Goal: Obtain resource: Download file/media

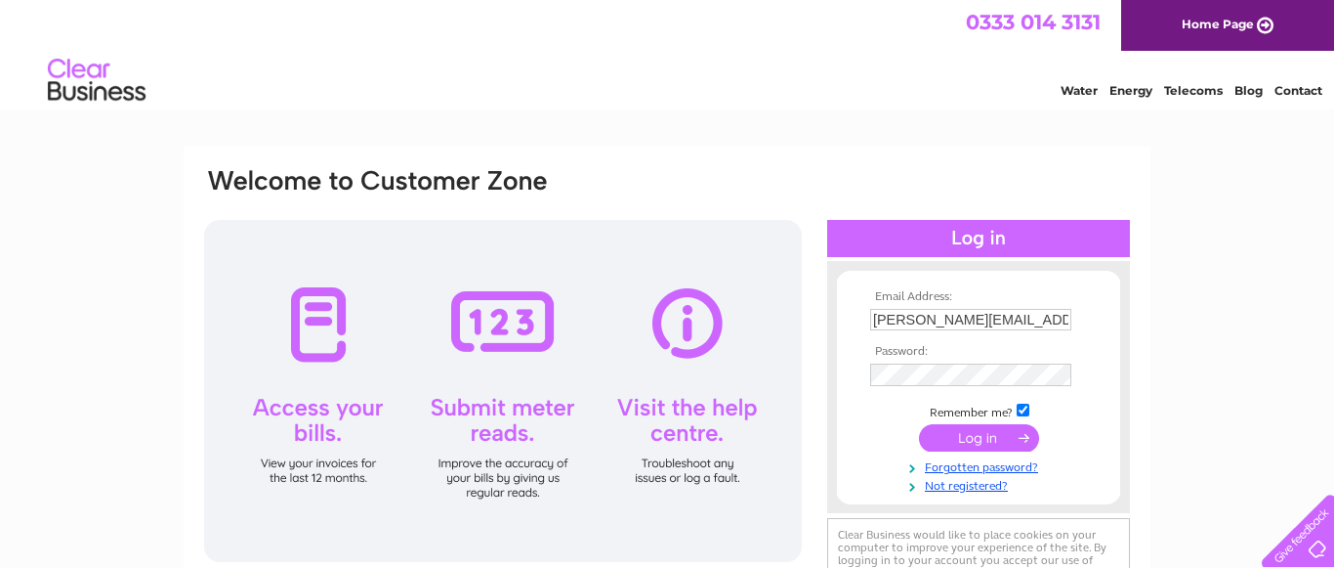
type input "wilson.glaziers@btinternet.com"
click at [981, 444] on input "submit" at bounding box center [979, 437] width 120 height 27
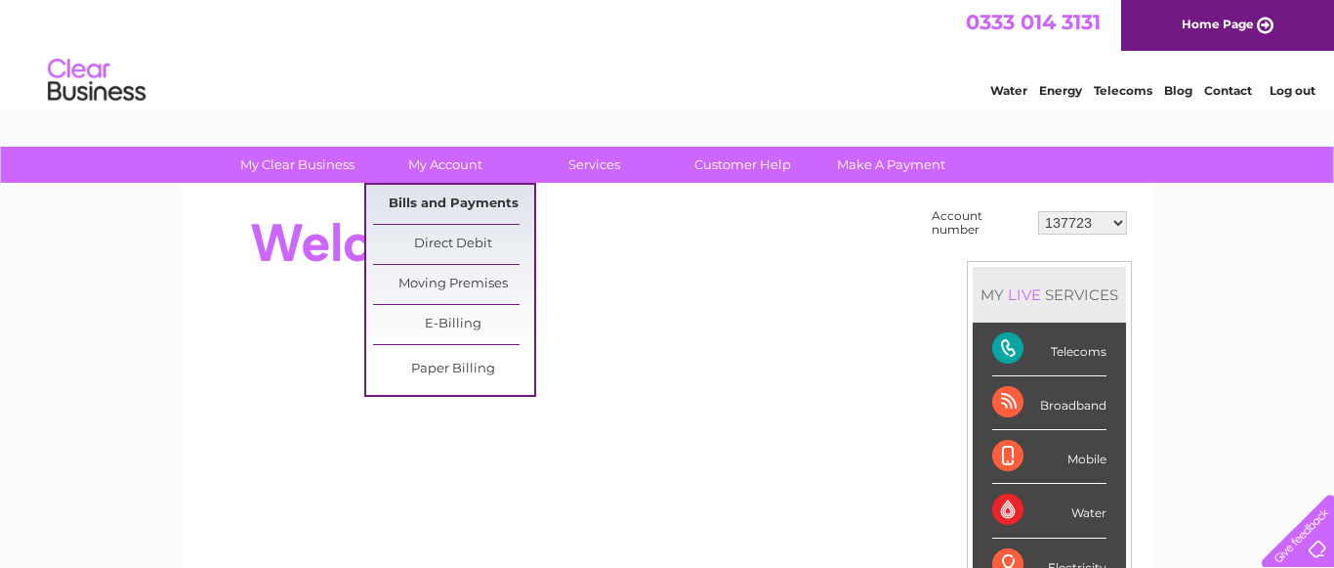
click at [465, 201] on link "Bills and Payments" at bounding box center [453, 204] width 161 height 39
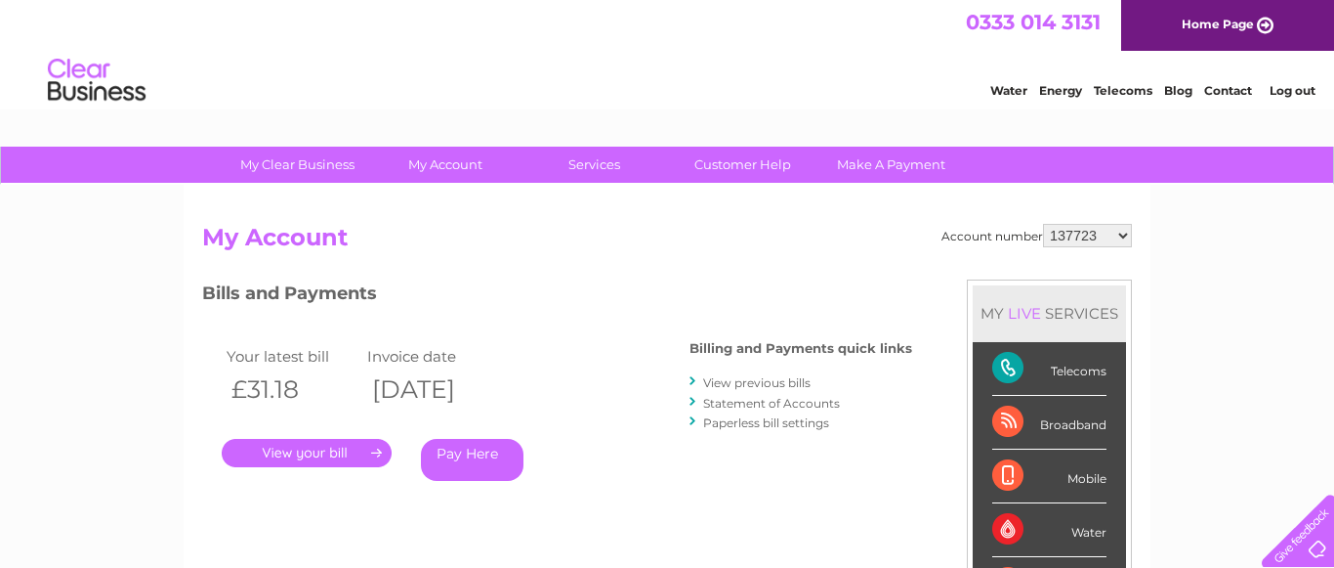
click at [784, 384] on link "View previous bills" at bounding box center [756, 382] width 107 height 15
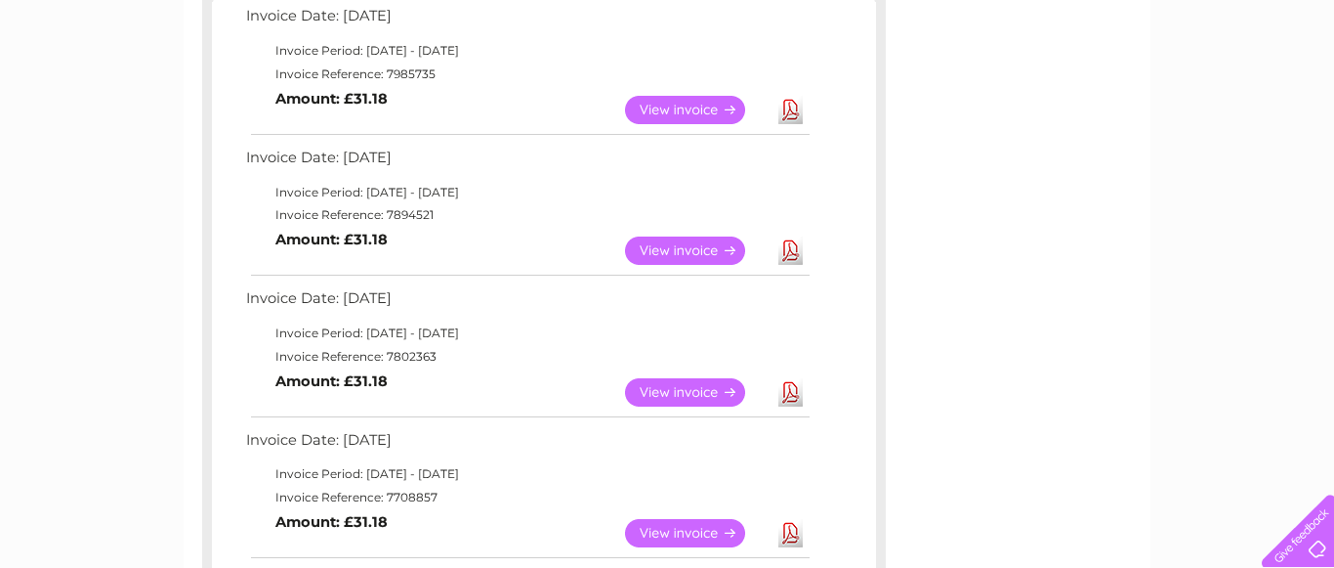
scroll to position [399, 0]
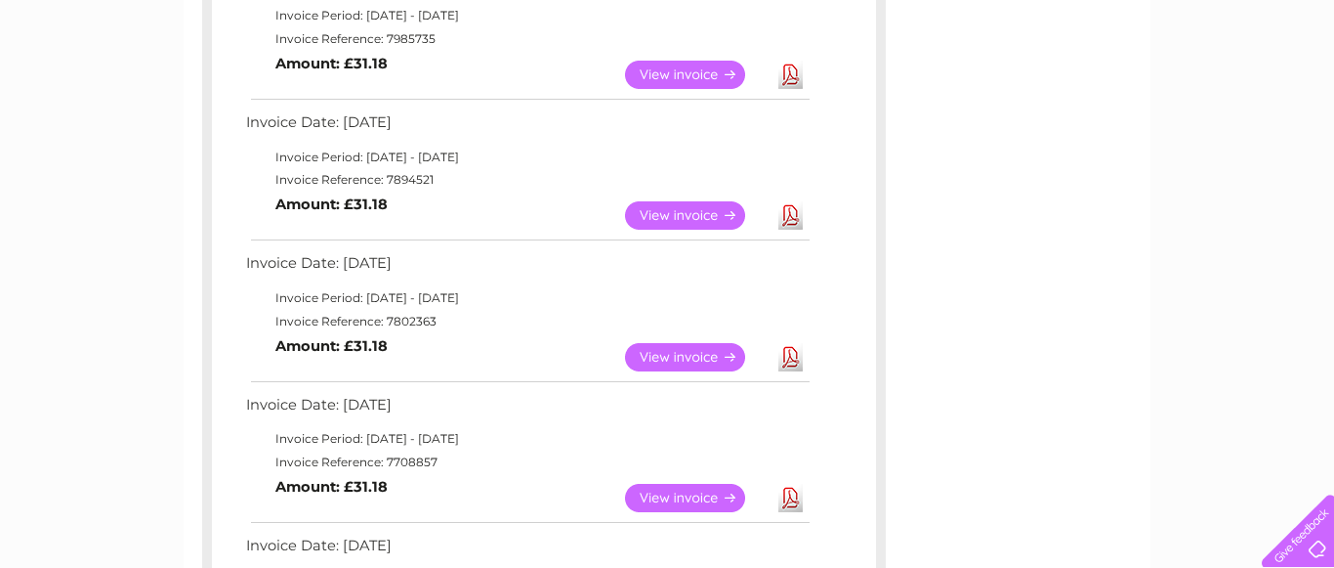
click at [702, 360] on link "View" at bounding box center [697, 357] width 144 height 28
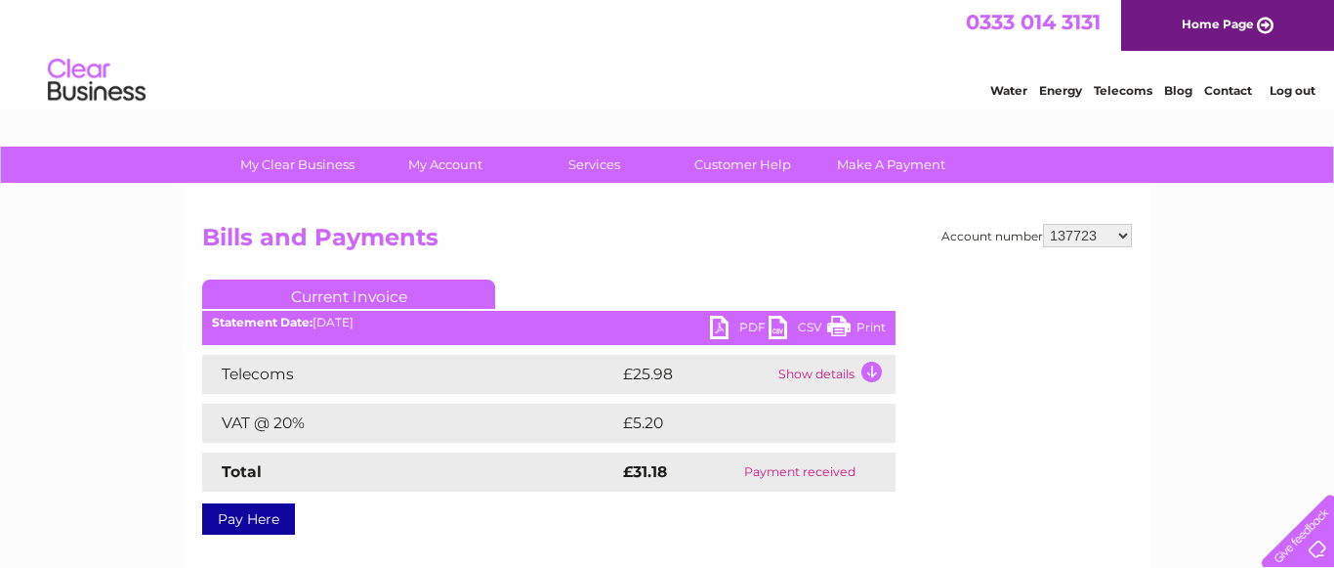
click at [750, 327] on link "PDF" at bounding box center [739, 330] width 59 height 28
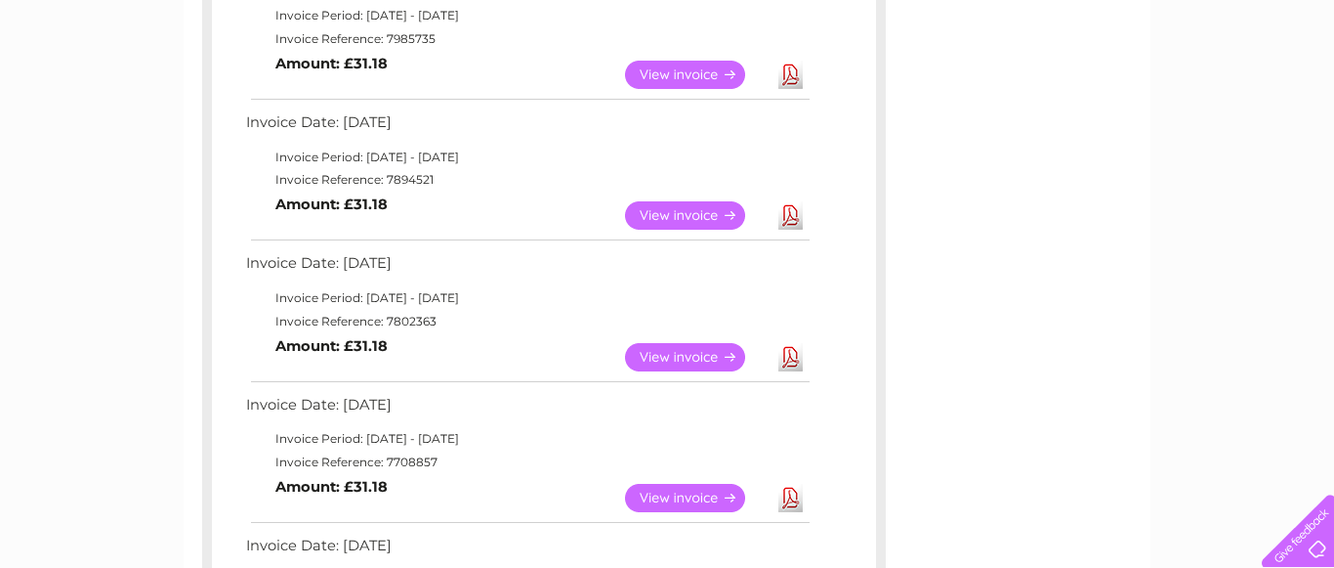
click at [662, 217] on link "View" at bounding box center [697, 215] width 144 height 28
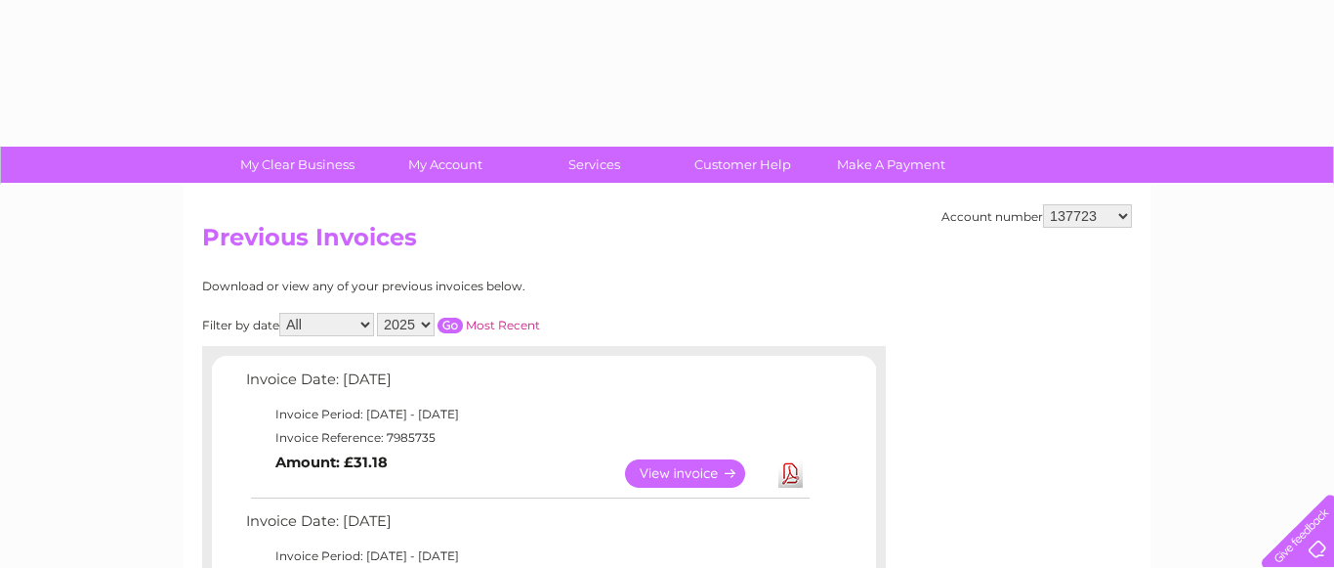
scroll to position [399, 0]
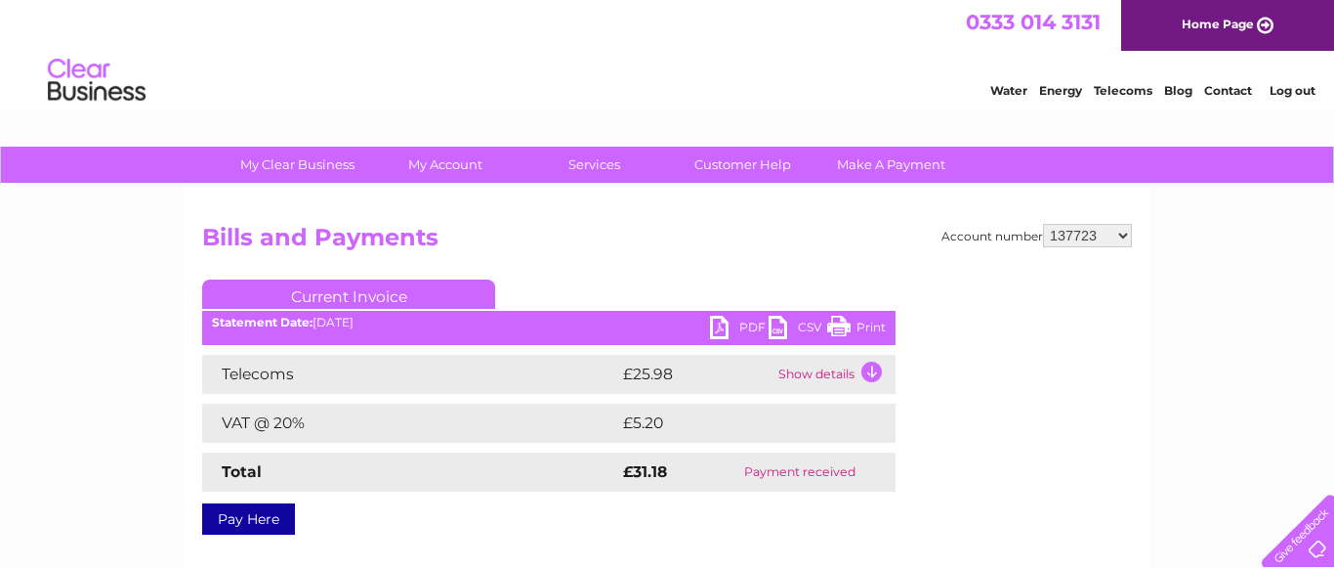
click at [724, 329] on link "PDF" at bounding box center [739, 330] width 59 height 28
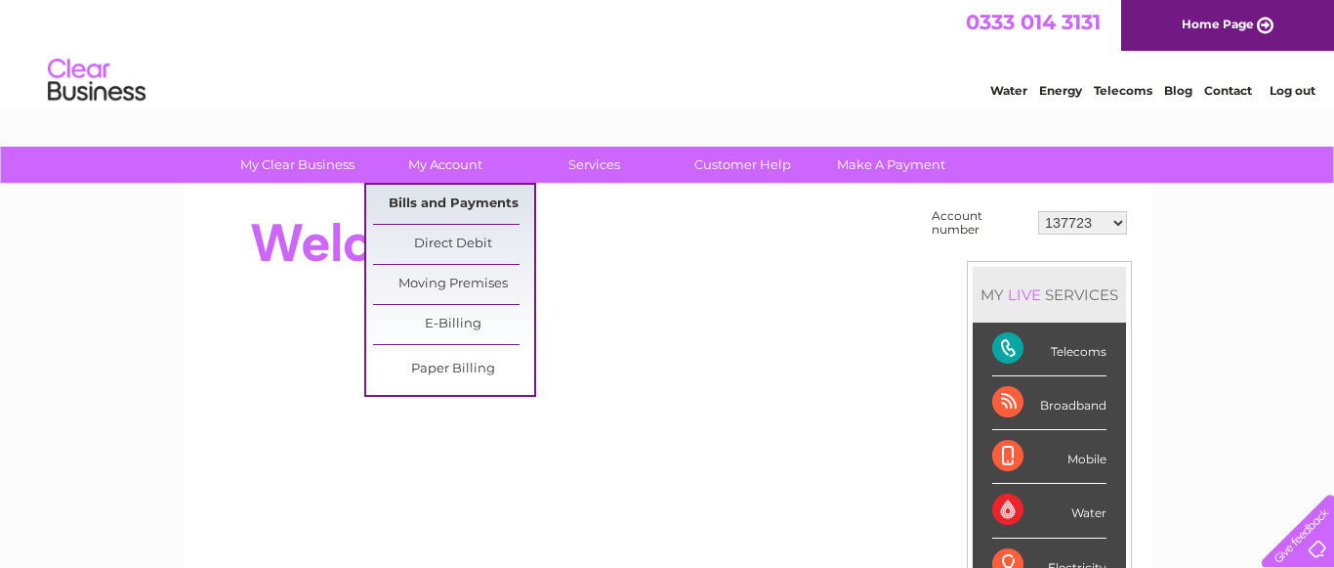
click at [480, 198] on link "Bills and Payments" at bounding box center [453, 204] width 161 height 39
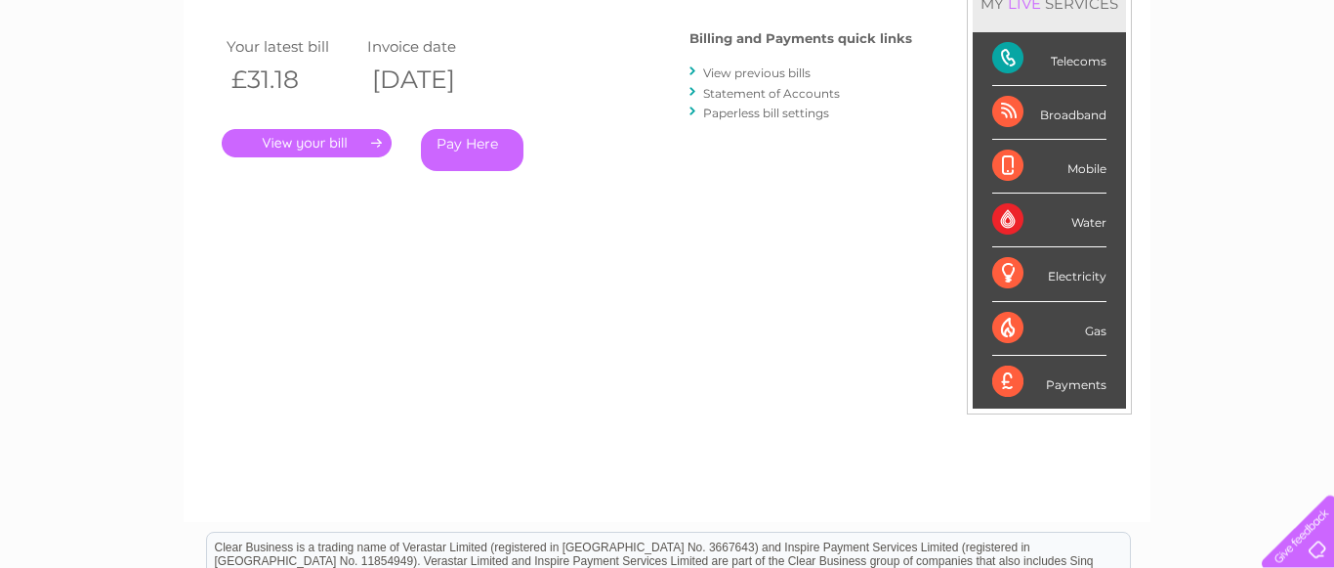
scroll to position [199, 0]
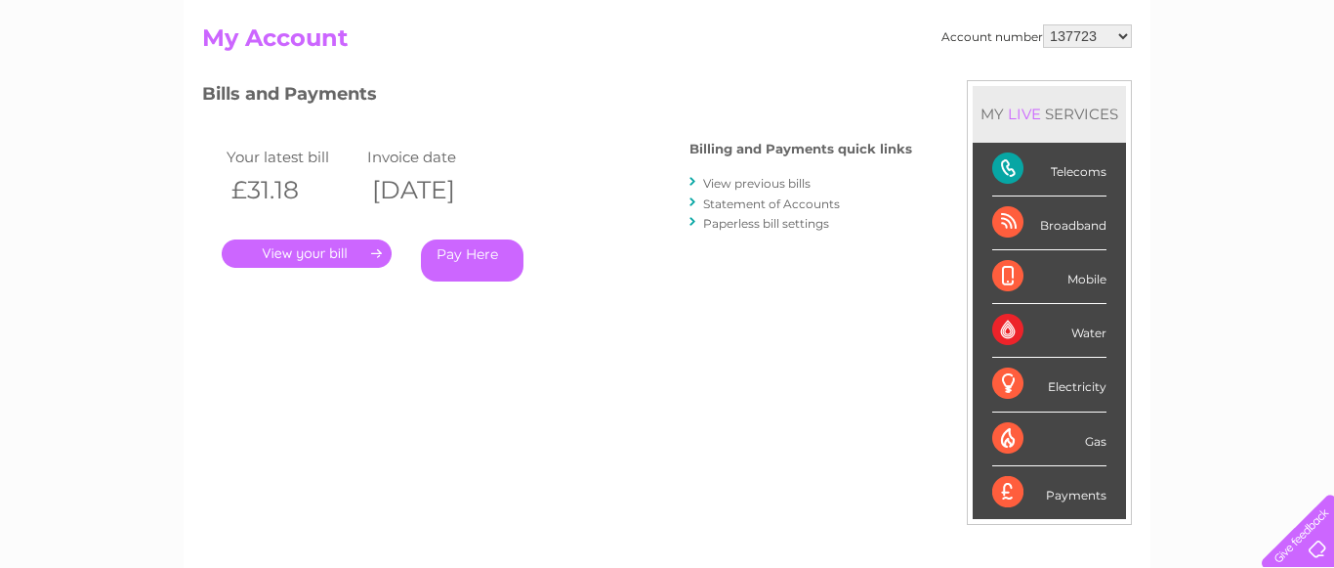
click at [773, 182] on link "View previous bills" at bounding box center [756, 183] width 107 height 15
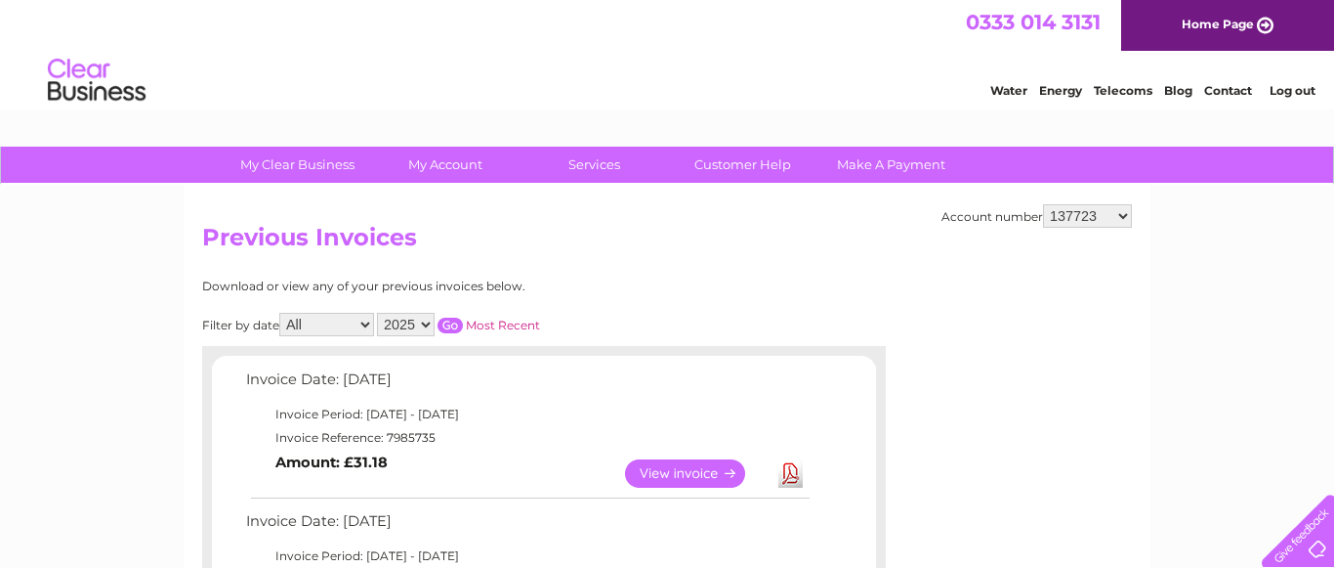
click at [366, 325] on select "All January February March April May June July August September October Novembe…" at bounding box center [326, 324] width 95 height 23
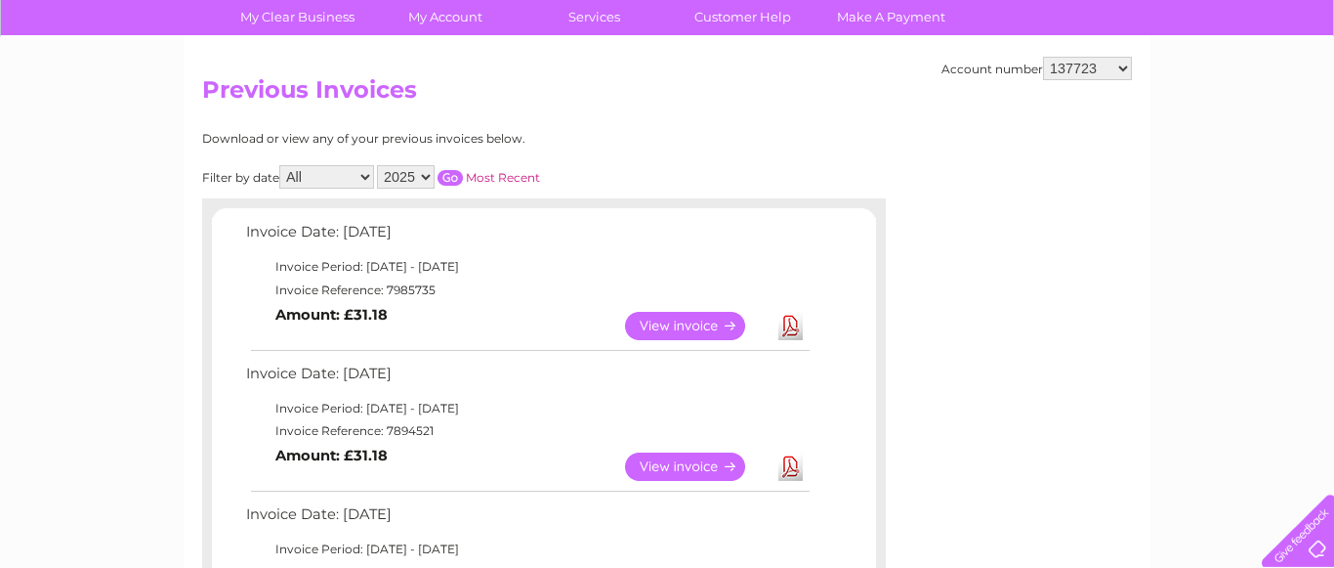
scroll to position [100, 0]
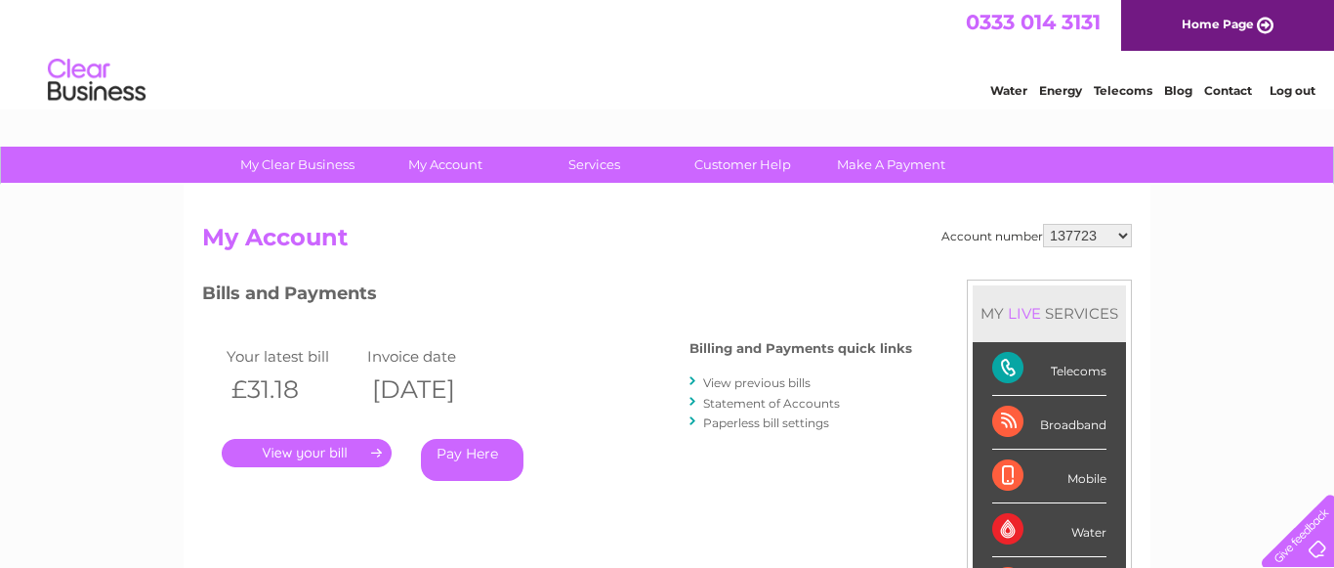
click at [1043, 224] on select "137723 30286064" at bounding box center [1087, 235] width 89 height 23
select select "30286064"
click option "30286064" at bounding box center [0, 0] width 0 height 0
click at [770, 382] on link "View previous bills" at bounding box center [756, 382] width 107 height 15
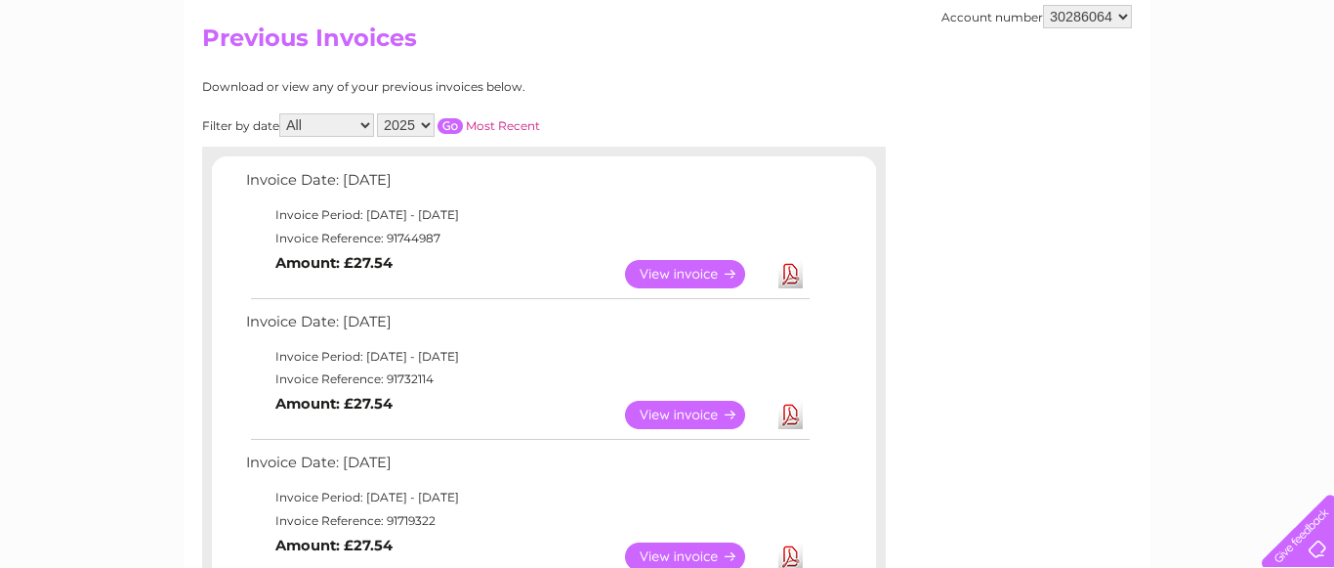
click at [786, 414] on link "Download" at bounding box center [791, 415] width 24 height 28
click at [789, 271] on link "Download" at bounding box center [791, 274] width 24 height 28
